Goal: Transaction & Acquisition: Download file/media

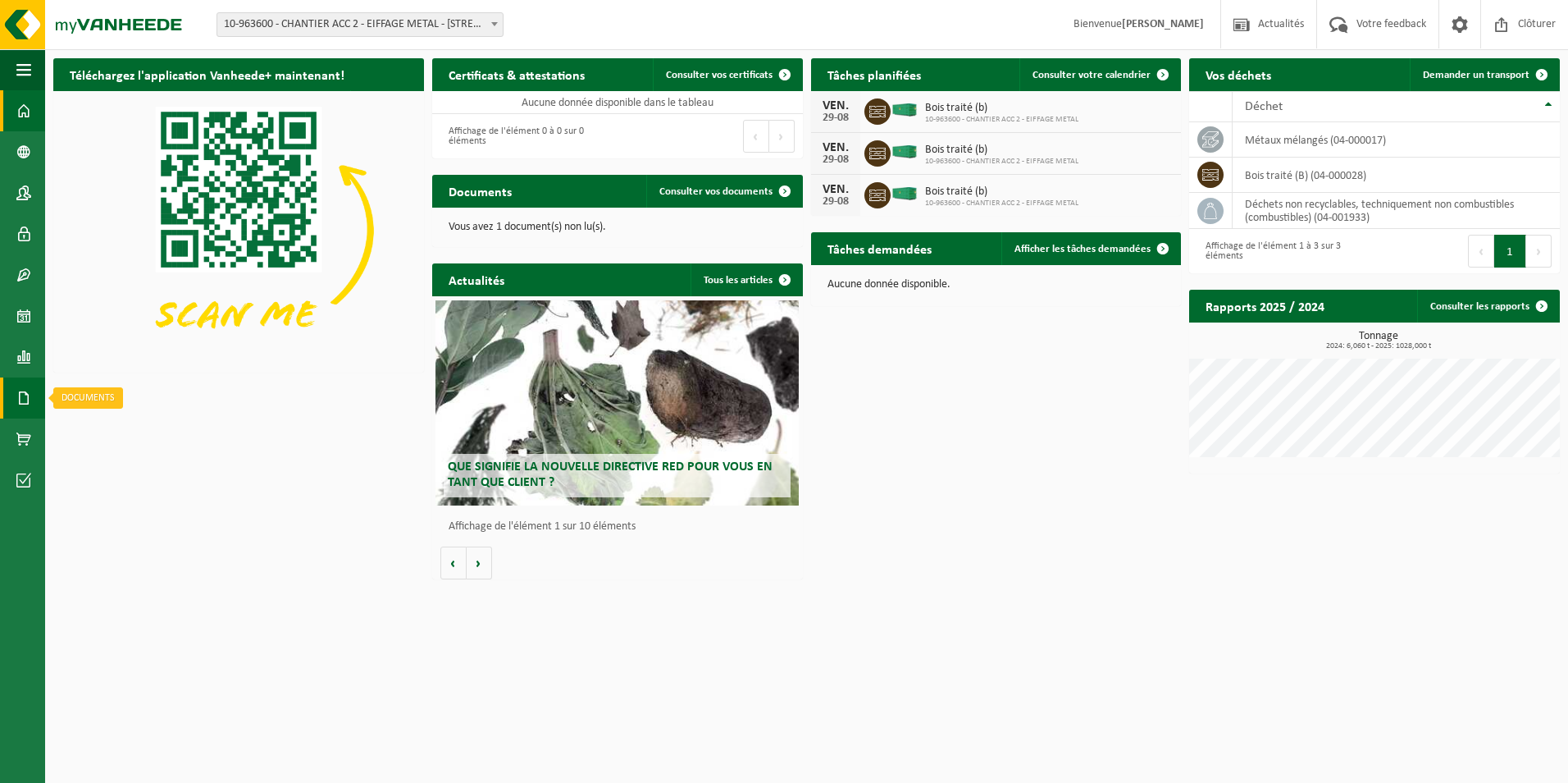
click at [23, 394] on span at bounding box center [23, 398] width 14 height 41
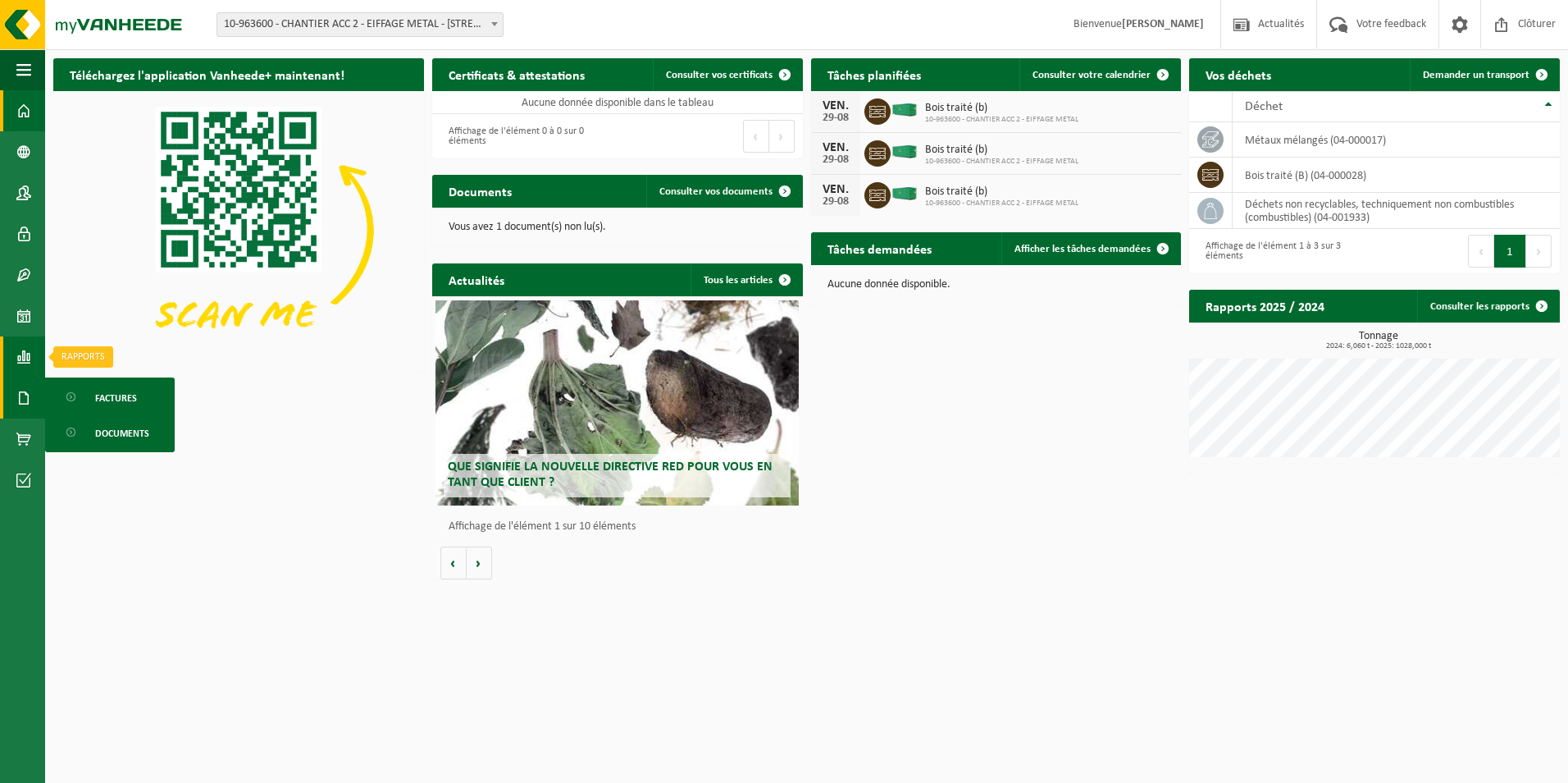
click at [19, 350] on span at bounding box center [23, 356] width 14 height 41
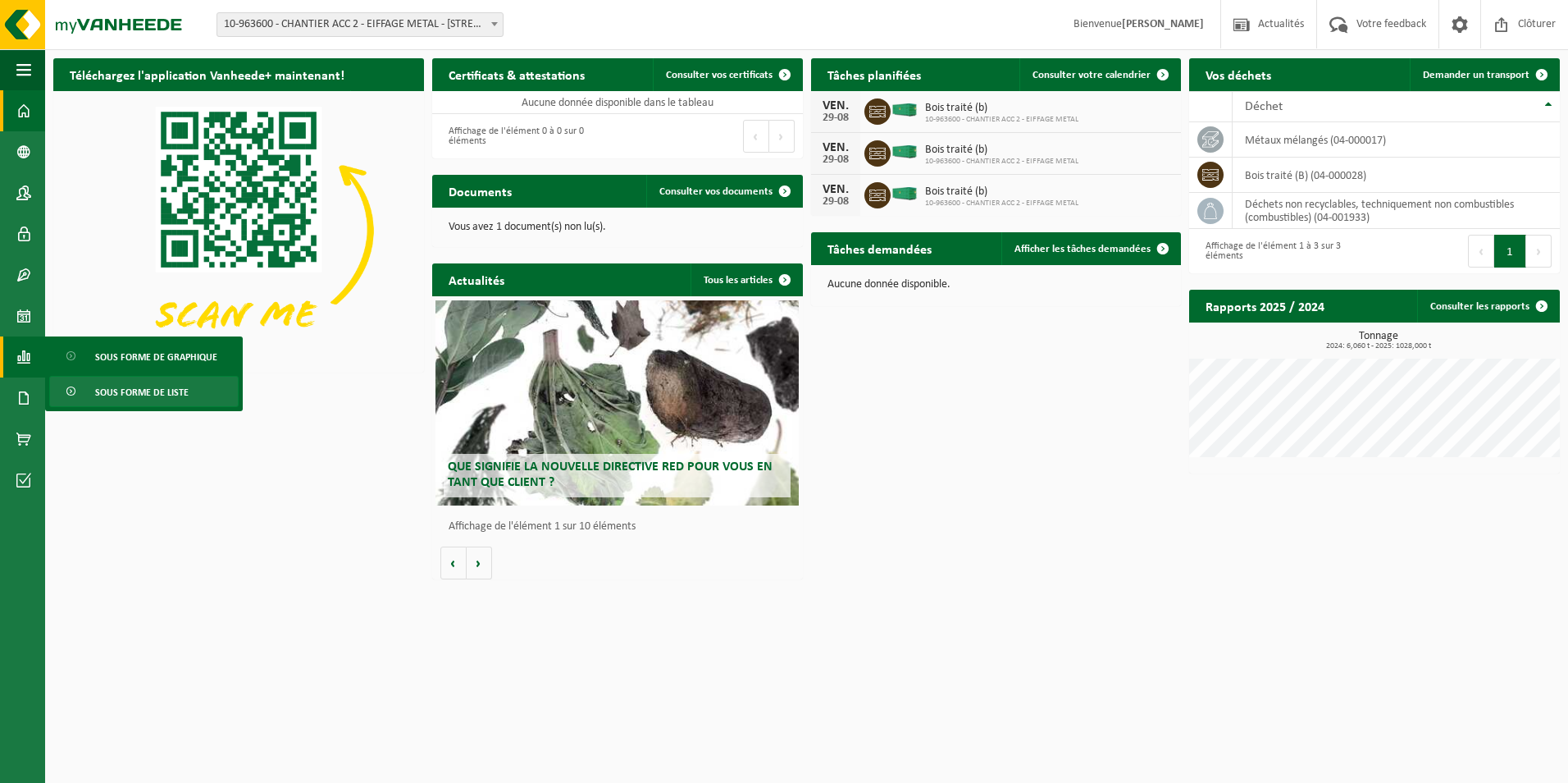
click at [185, 384] on span "Sous forme de liste" at bounding box center [141, 392] width 93 height 31
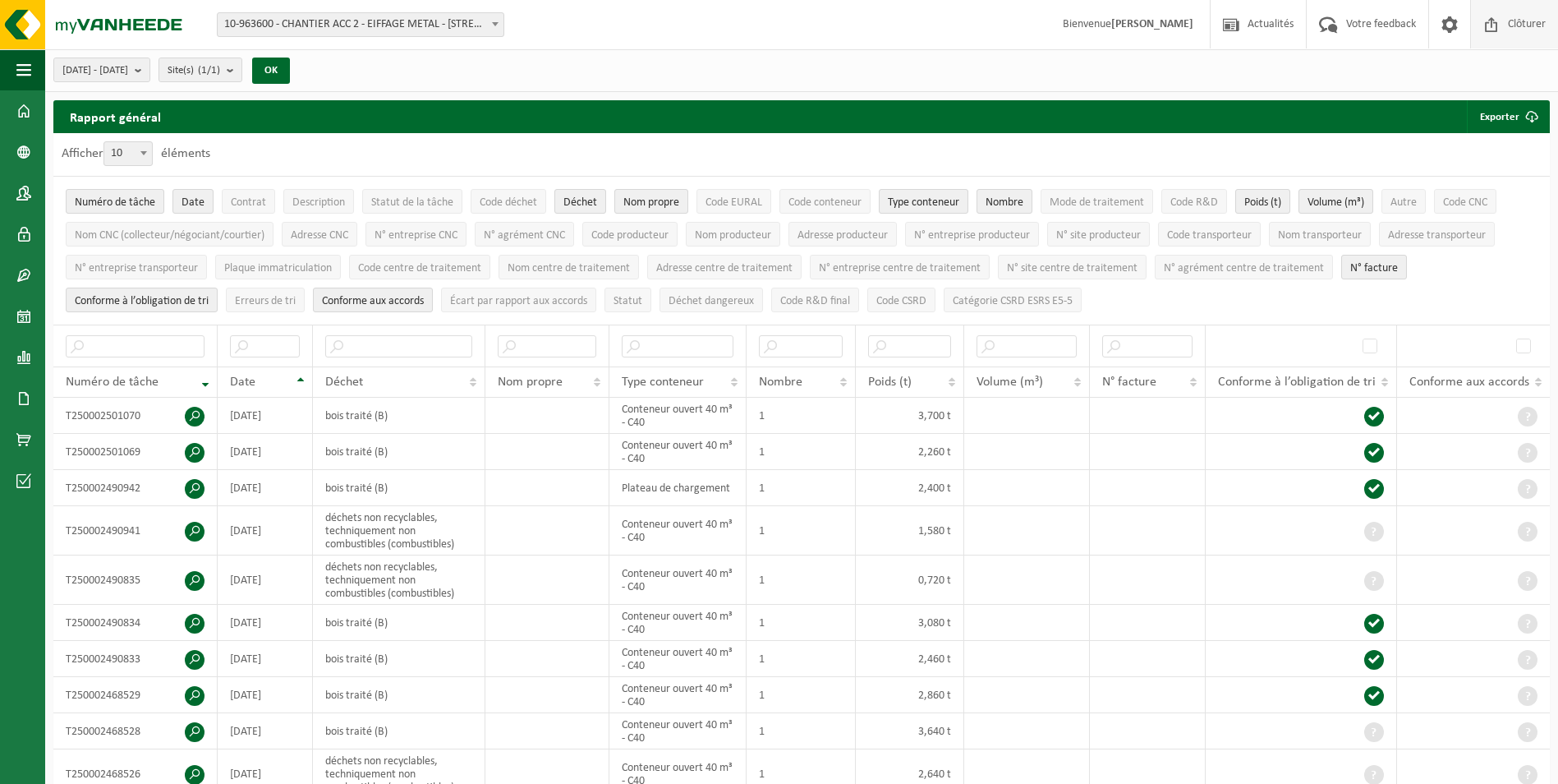
click at [1497, 30] on span at bounding box center [1491, 24] width 25 height 48
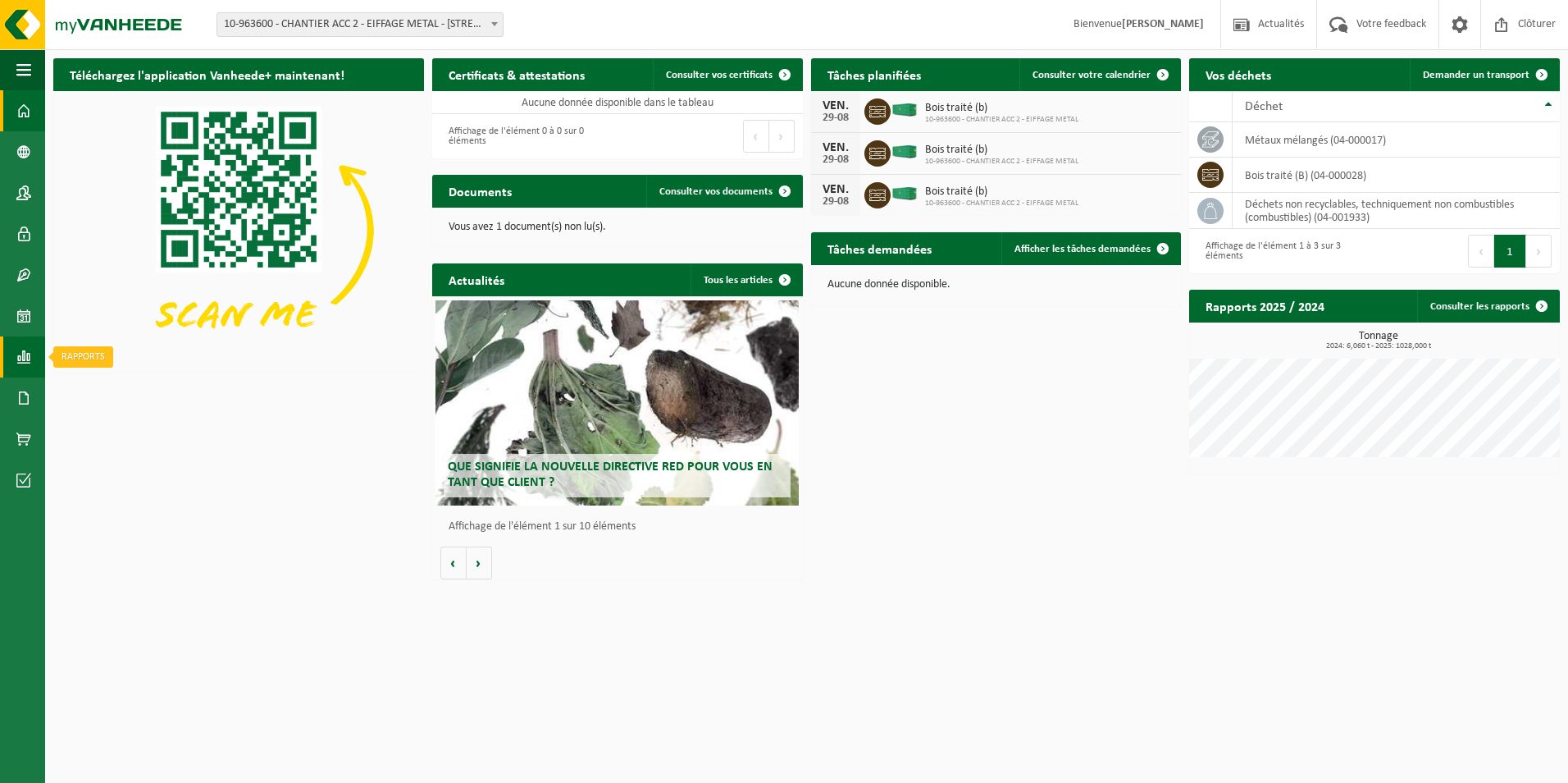
click at [26, 359] on span at bounding box center [23, 356] width 14 height 41
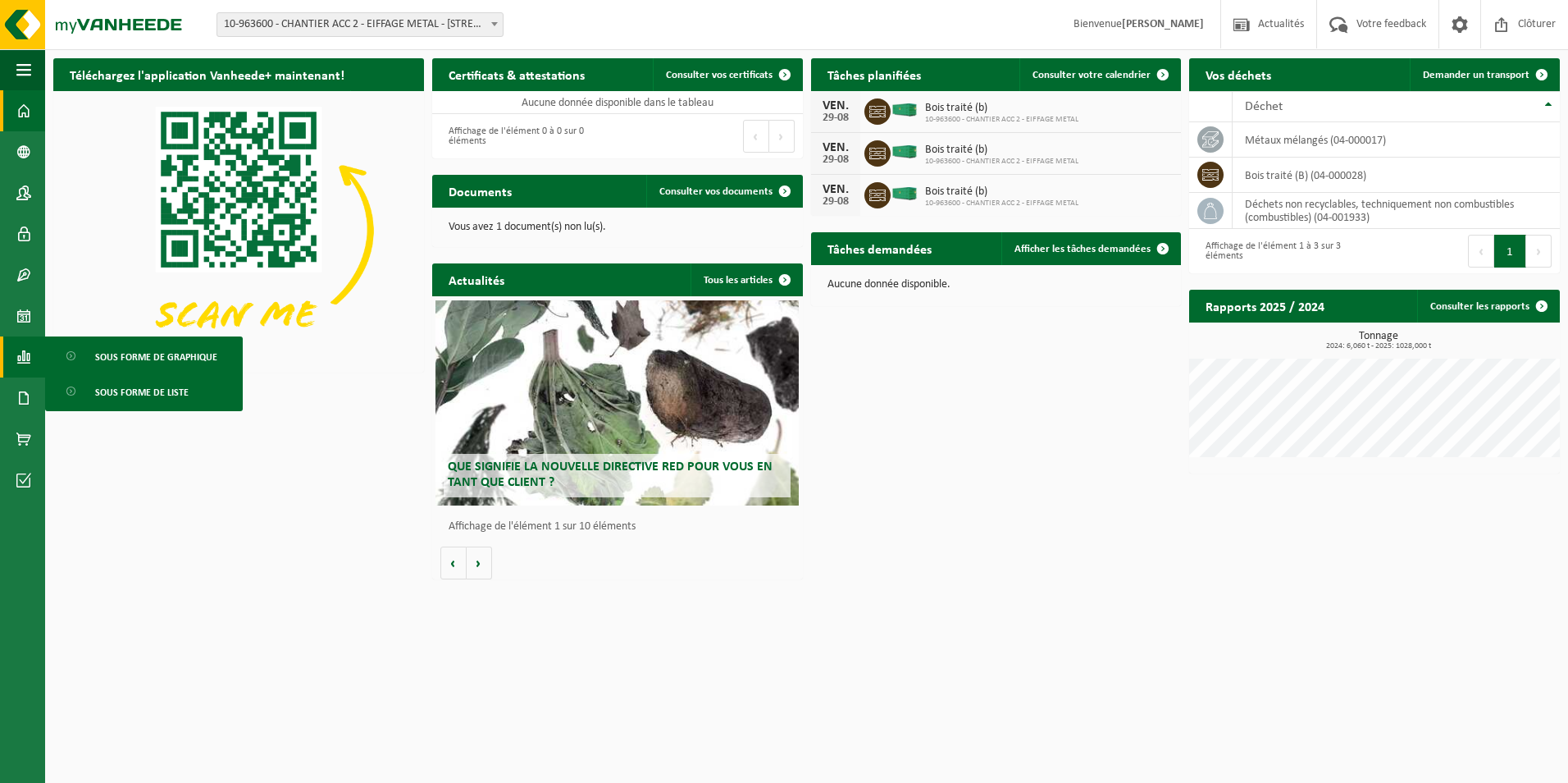
click at [146, 389] on span "Sous forme de liste" at bounding box center [141, 392] width 93 height 31
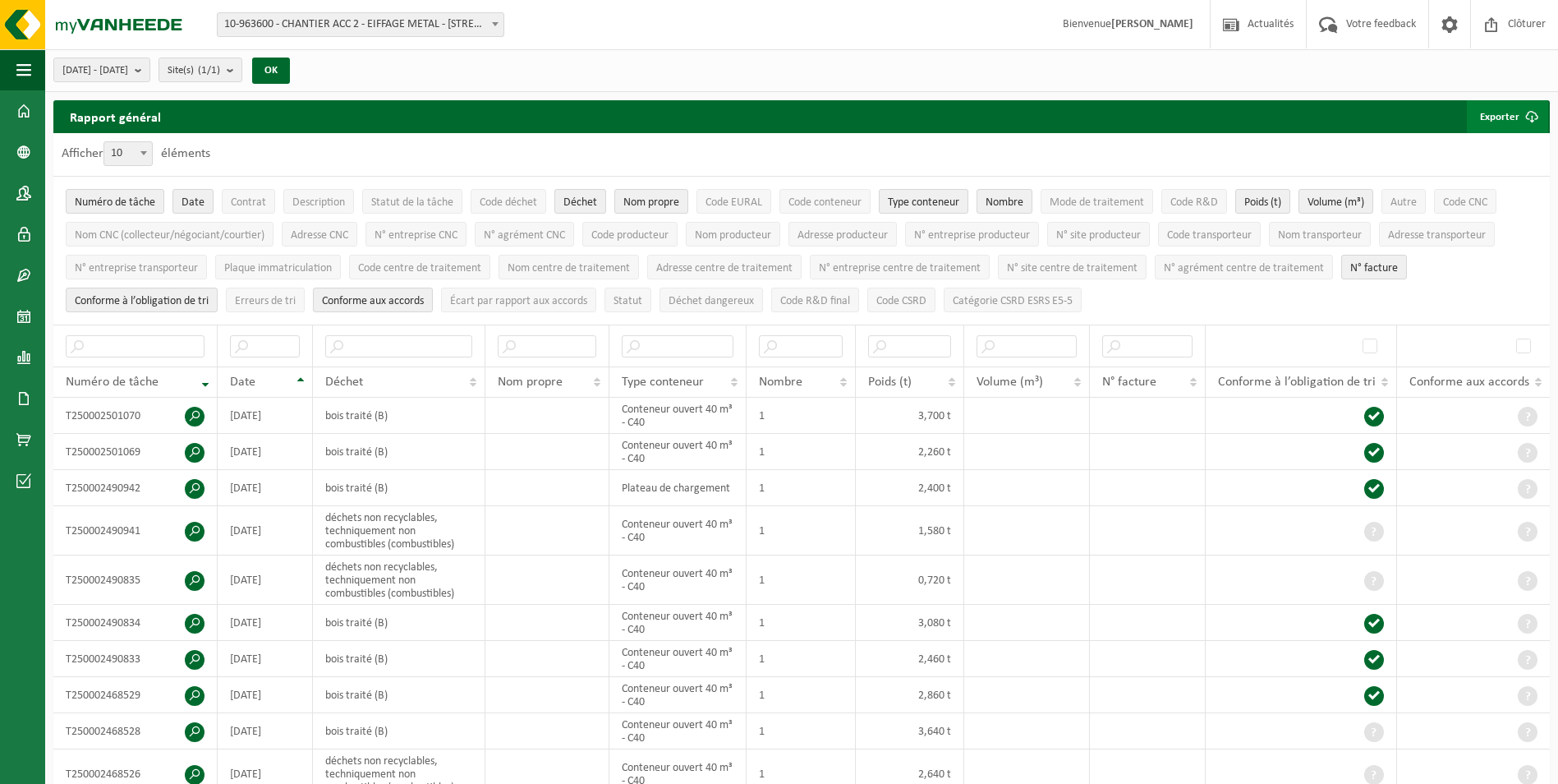
click at [1522, 120] on span "submit" at bounding box center [1532, 116] width 33 height 33
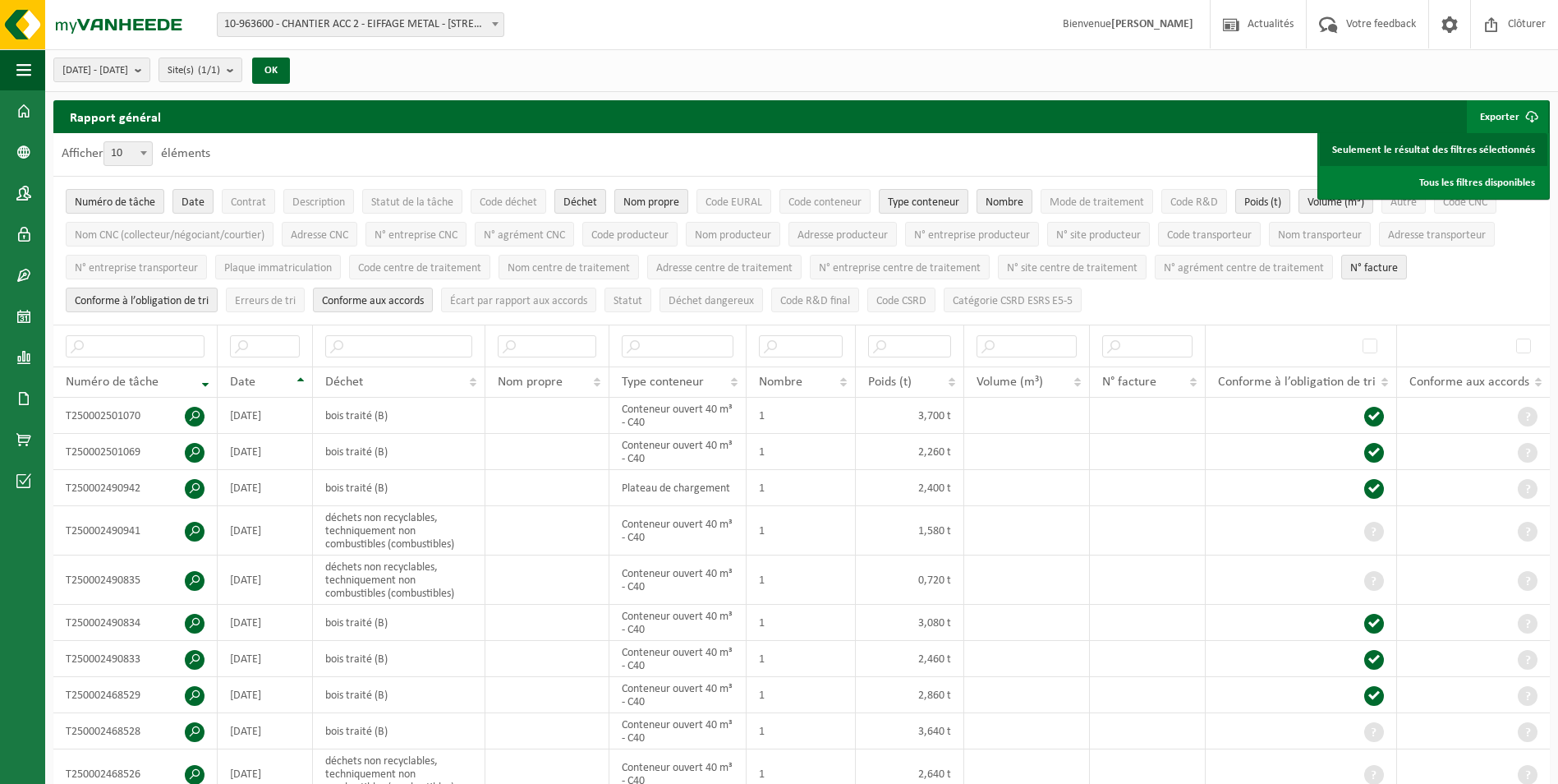
click at [1466, 152] on link "Seulement le résultat des filtres sélectionnés" at bounding box center [1433, 149] width 227 height 33
